Goal: Information Seeking & Learning: Check status

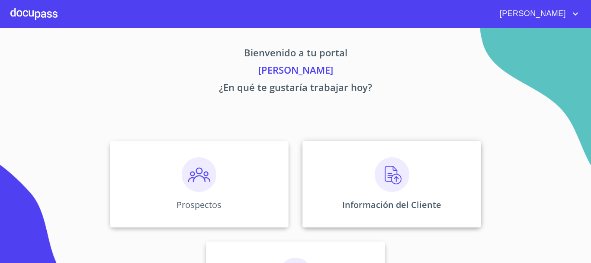
click at [369, 187] on div "Información del Cliente" at bounding box center [391, 184] width 179 height 87
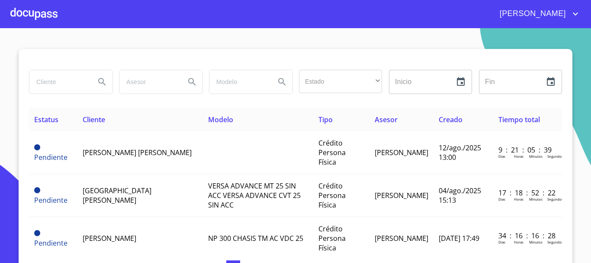
click at [64, 85] on input "search" at bounding box center [58, 81] width 59 height 23
type input "[PERSON_NAME]"
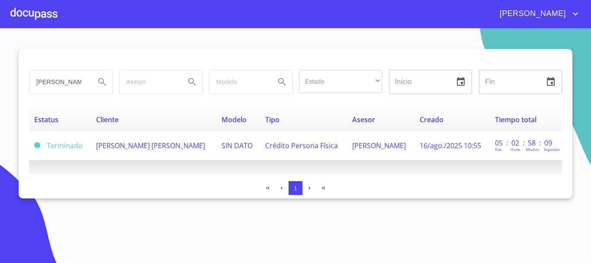
click at [132, 146] on span "[PERSON_NAME] [PERSON_NAME]" at bounding box center [150, 146] width 109 height 10
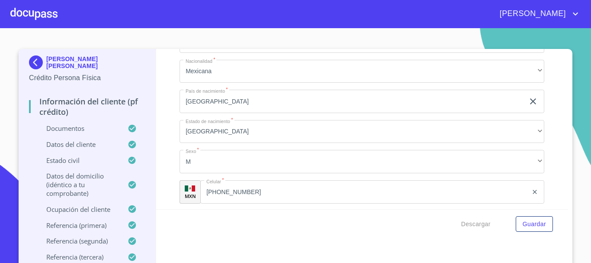
scroll to position [3002, 0]
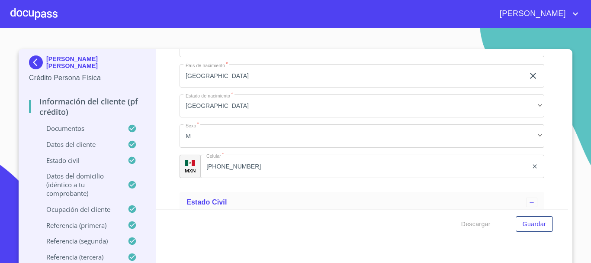
click at [215, 178] on div "[PHONE_NUMBER] ​" at bounding box center [372, 165] width 344 height 23
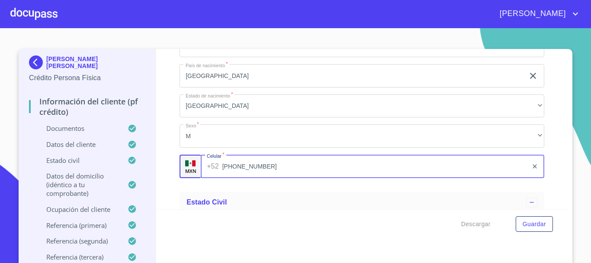
drag, startPoint x: 267, startPoint y: 180, endPoint x: 185, endPoint y: 174, distance: 82.4
click at [185, 174] on div "MXN Celular   * [PHONE_NUMBER] ​" at bounding box center [362, 165] width 365 height 23
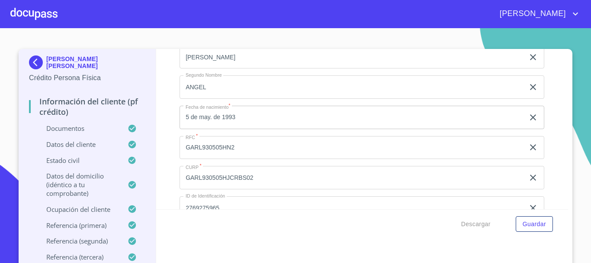
scroll to position [2829, 0]
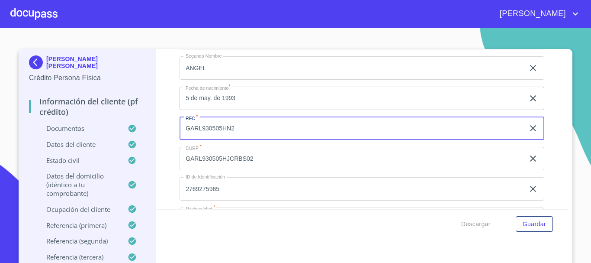
drag, startPoint x: 239, startPoint y: 141, endPoint x: 178, endPoint y: 142, distance: 61.0
click at [180, 140] on input "GARL930505HN2" at bounding box center [352, 128] width 345 height 23
click at [25, 3] on div at bounding box center [33, 14] width 47 height 28
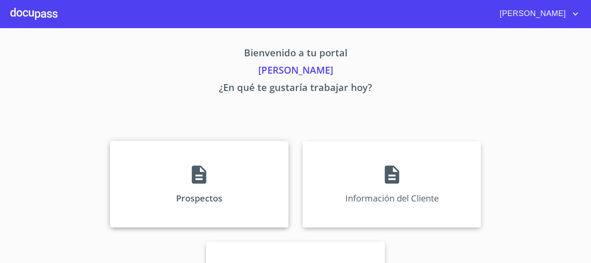
click at [229, 160] on div "Prospectos" at bounding box center [199, 184] width 179 height 87
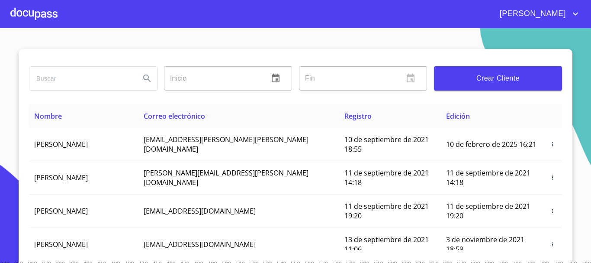
click at [107, 68] on input "search" at bounding box center [81, 78] width 104 height 23
type input "[PERSON_NAME] [PERSON_NAME]"
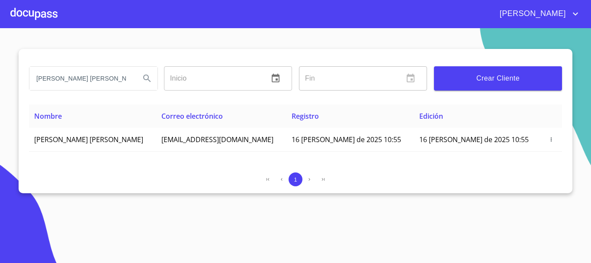
click at [32, 14] on div at bounding box center [33, 14] width 47 height 28
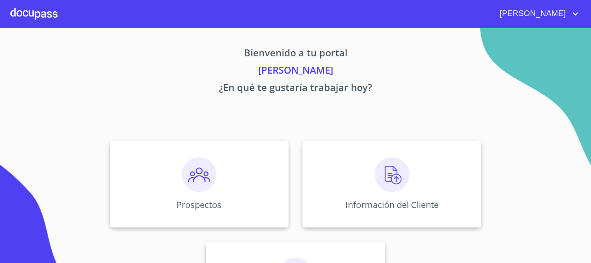
click at [558, 6] on div "[PERSON_NAME]" at bounding box center [295, 14] width 591 height 28
click at [565, 10] on span "[PERSON_NAME]" at bounding box center [531, 14] width 77 height 14
click at [565, 14] on li "Salir" at bounding box center [566, 18] width 28 height 16
